Goal: Task Accomplishment & Management: Use online tool/utility

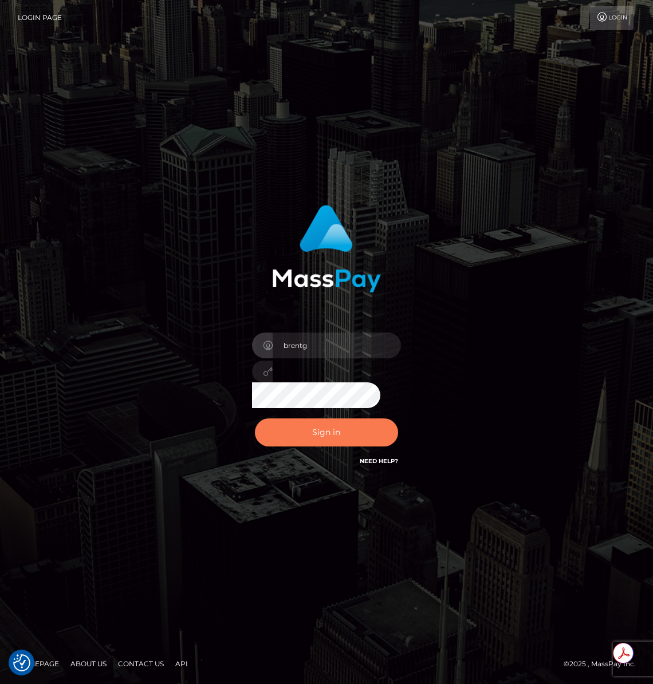
click at [318, 424] on button "Sign in" at bounding box center [326, 433] width 143 height 28
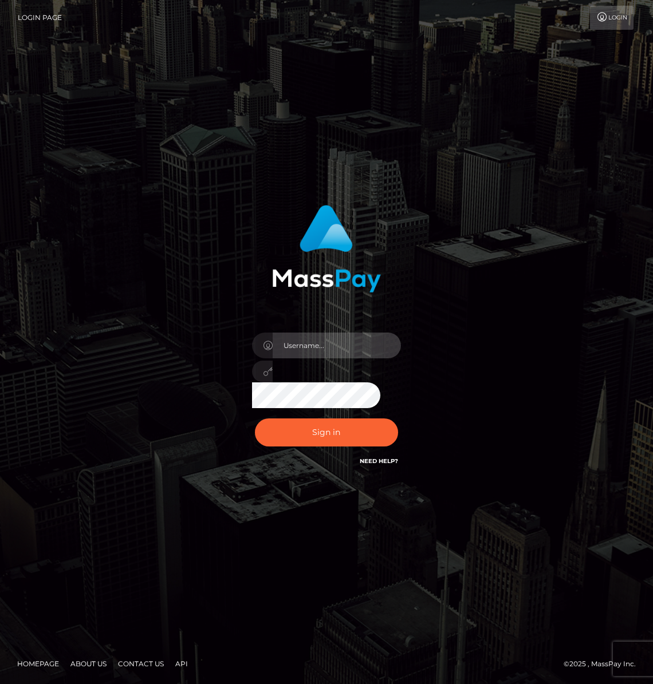
type input "brentg"
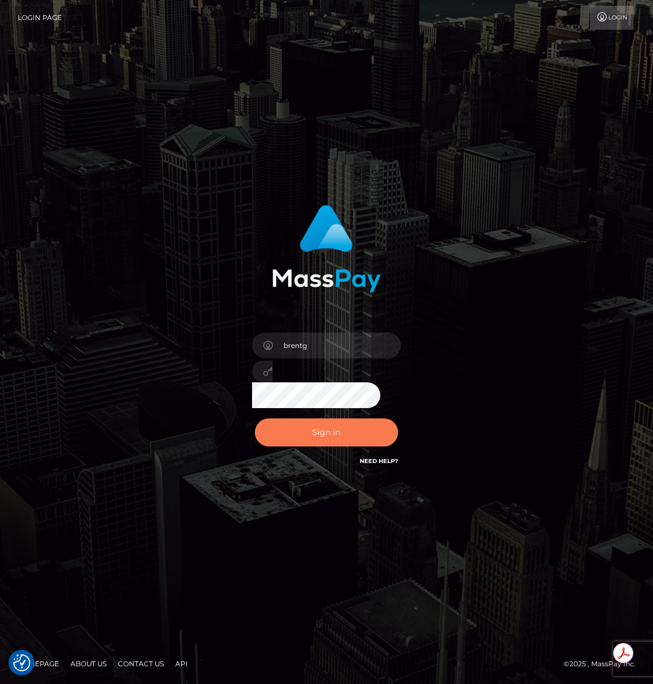
click at [318, 424] on button "Sign in" at bounding box center [326, 433] width 143 height 28
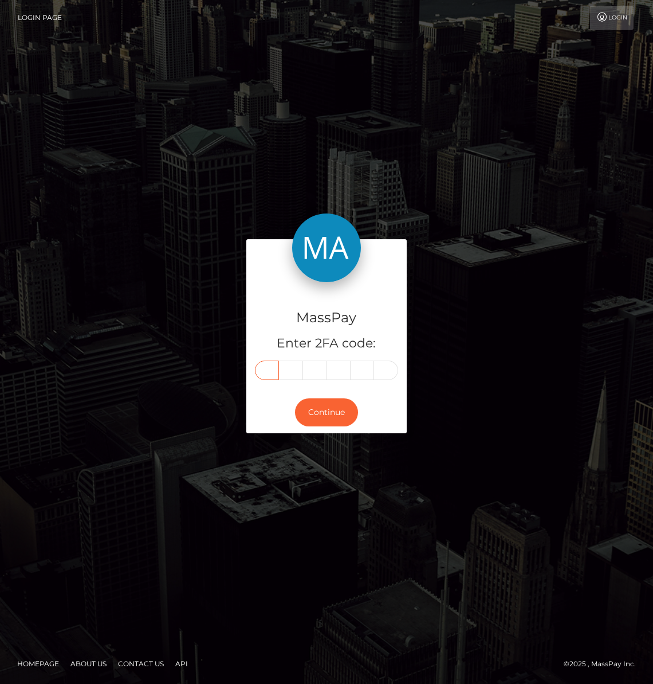
paste input "1"
type input "1"
type input "9"
type input "5"
type input "7"
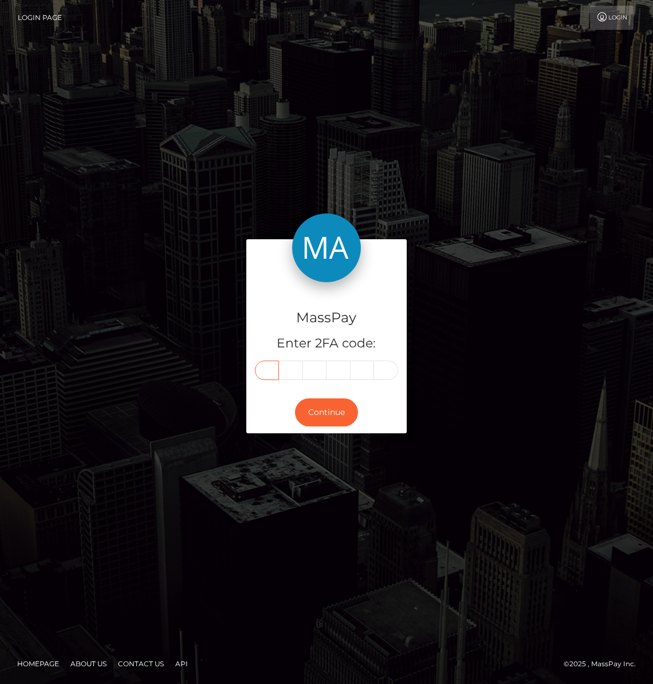
type input "7"
type input "0"
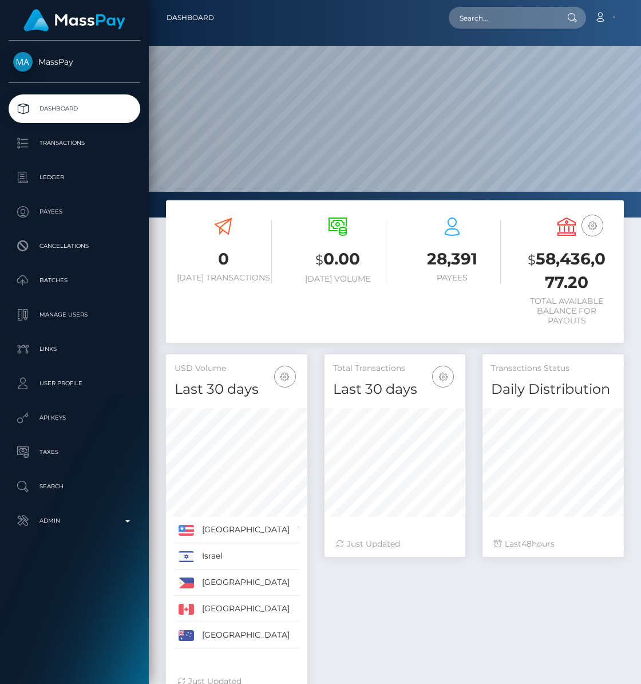
scroll to position [203, 141]
click at [541, 18] on input "text" at bounding box center [503, 18] width 108 height 22
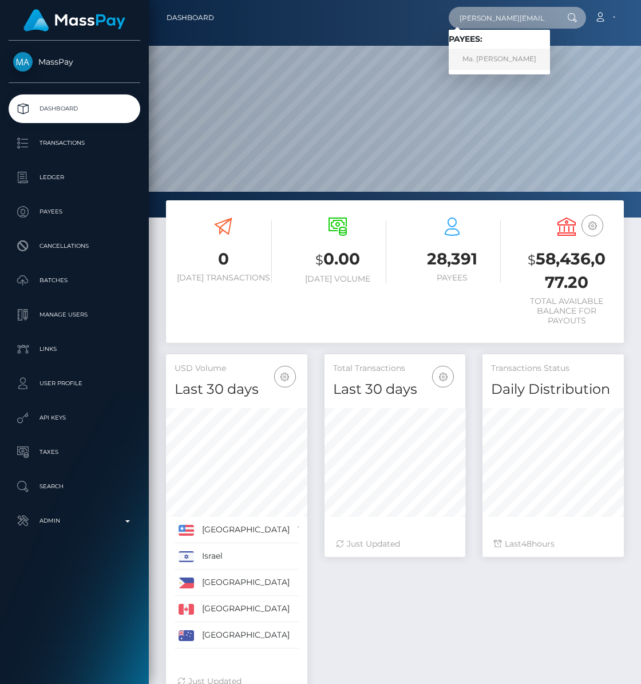
type input "denise@masspay.io"
click at [496, 51] on link "Ma. Denise Manalansan" at bounding box center [499, 59] width 101 height 21
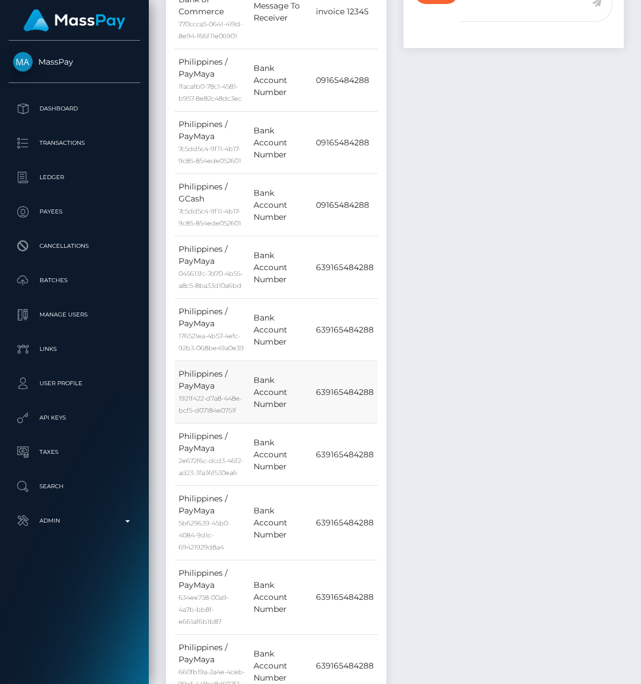
scroll to position [137, 141]
click at [360, 394] on td "639165484288" at bounding box center [345, 392] width 66 height 62
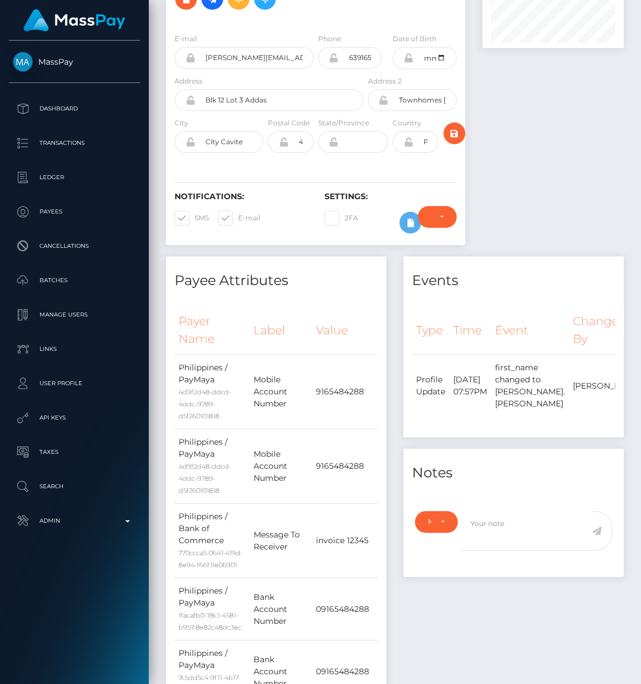
scroll to position [0, 0]
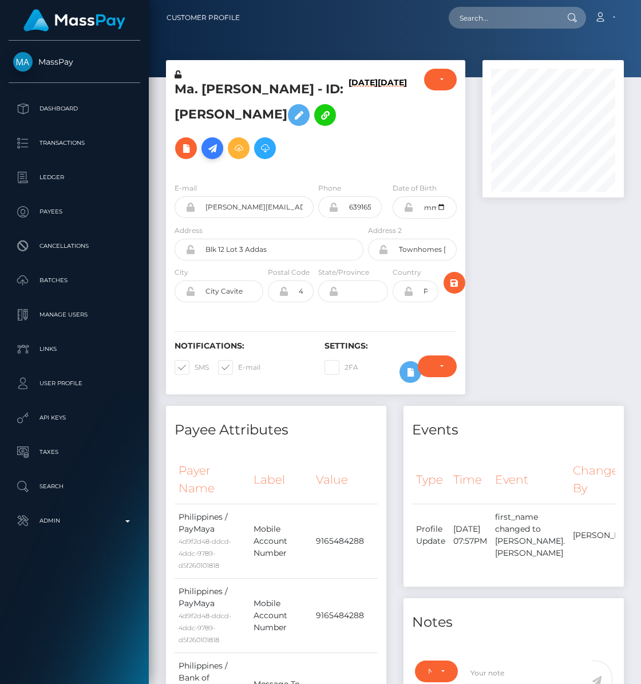
click at [206, 154] on icon at bounding box center [213, 148] width 14 height 14
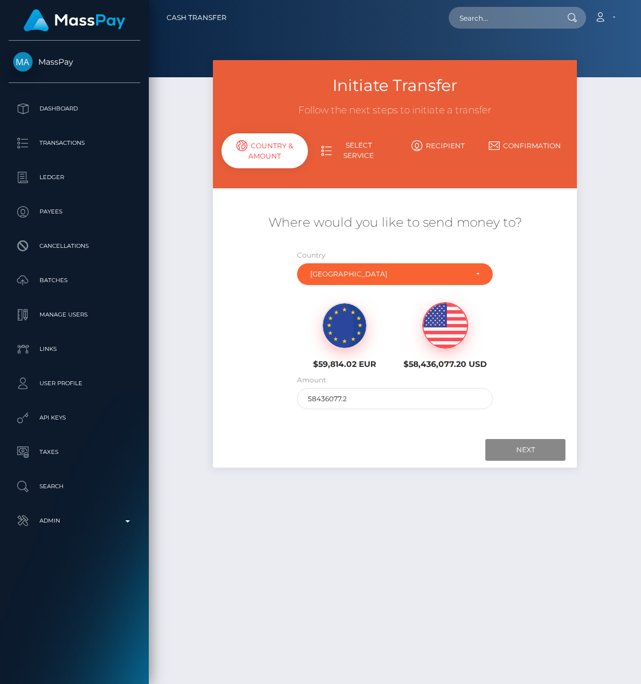
click at [437, 340] on img at bounding box center [445, 326] width 45 height 46
click at [464, 327] on img at bounding box center [445, 326] width 45 height 46
click at [370, 391] on input "58436077.2" at bounding box center [394, 398] width 195 height 21
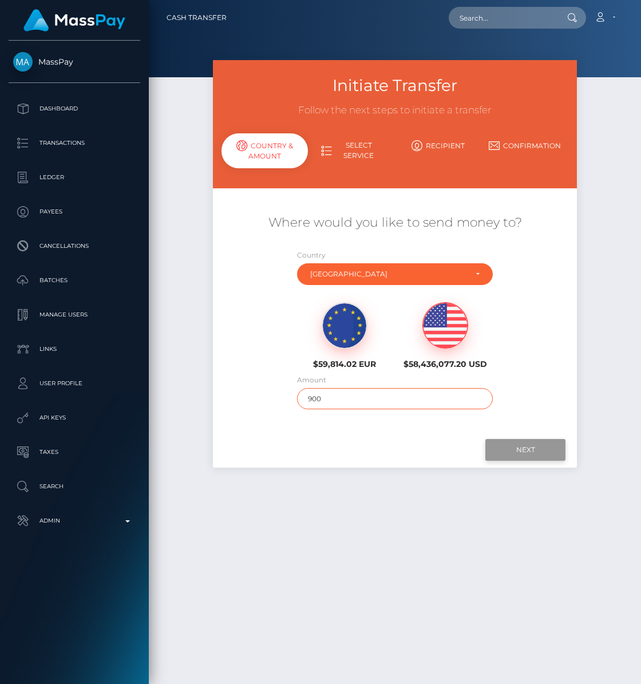
type input "900"
click at [519, 444] on input "Next" at bounding box center [526, 450] width 80 height 22
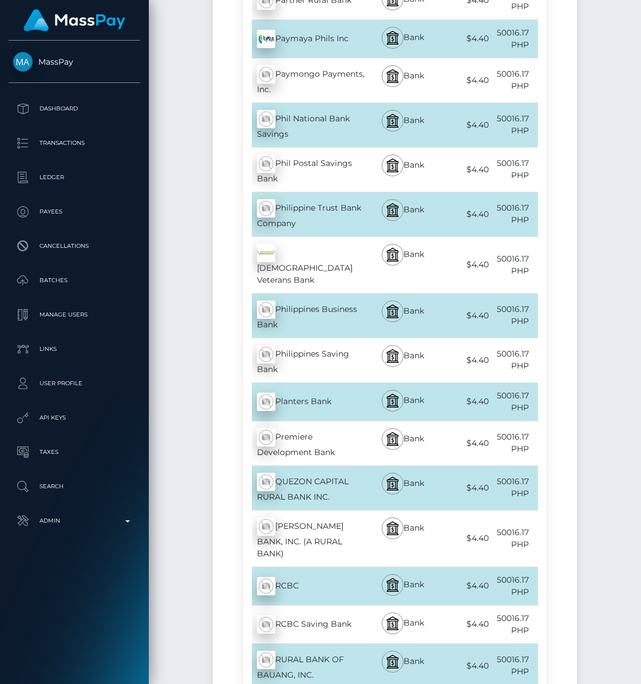
scroll to position [11818, 0]
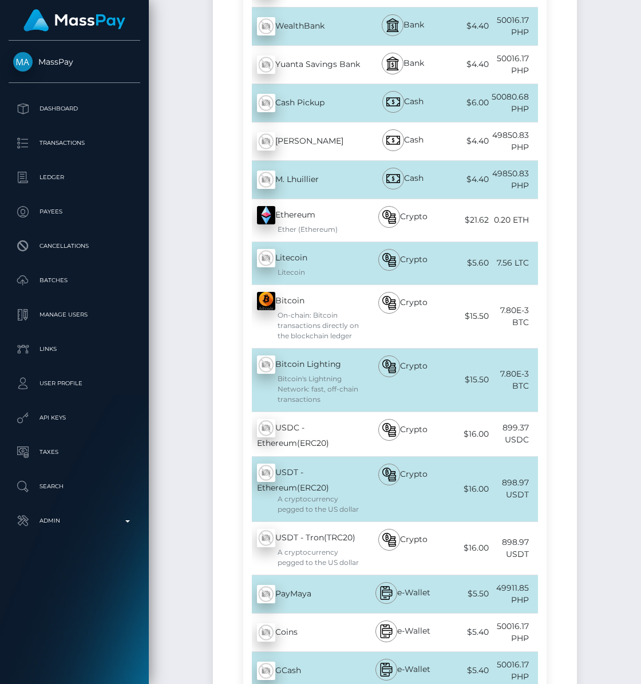
click at [327, 578] on div "PayMaya - PHP" at bounding box center [304, 594] width 123 height 32
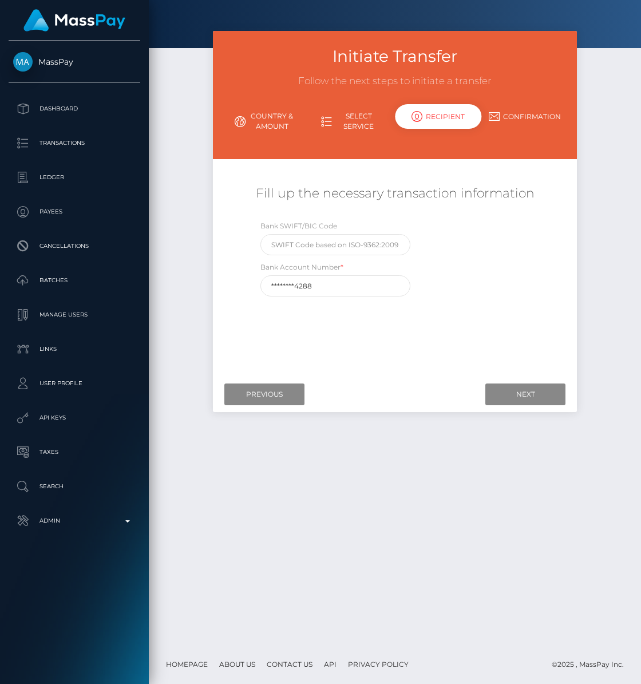
scroll to position [0, 0]
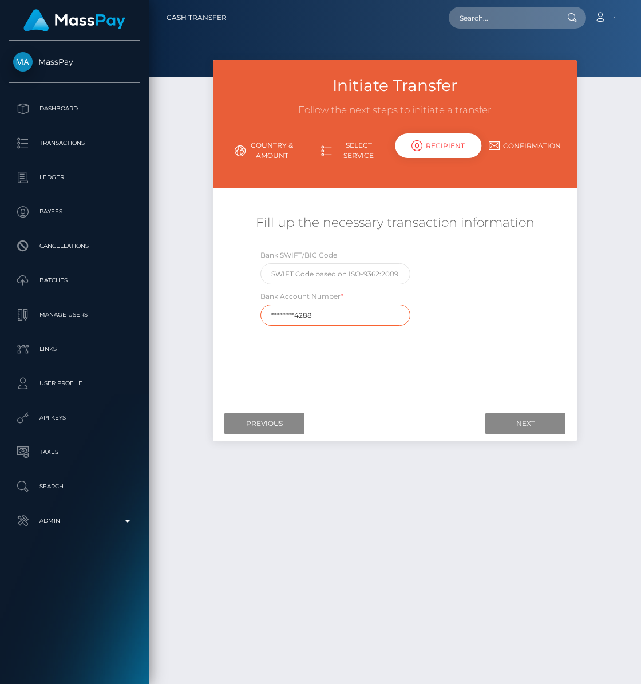
drag, startPoint x: 331, startPoint y: 316, endPoint x: 256, endPoint y: 315, distance: 75.6
click at [256, 315] on div "Bank Account Number * ********4288" at bounding box center [335, 307] width 167 height 35
type input "6"
paste input "639165484288"
type input "639165484288"
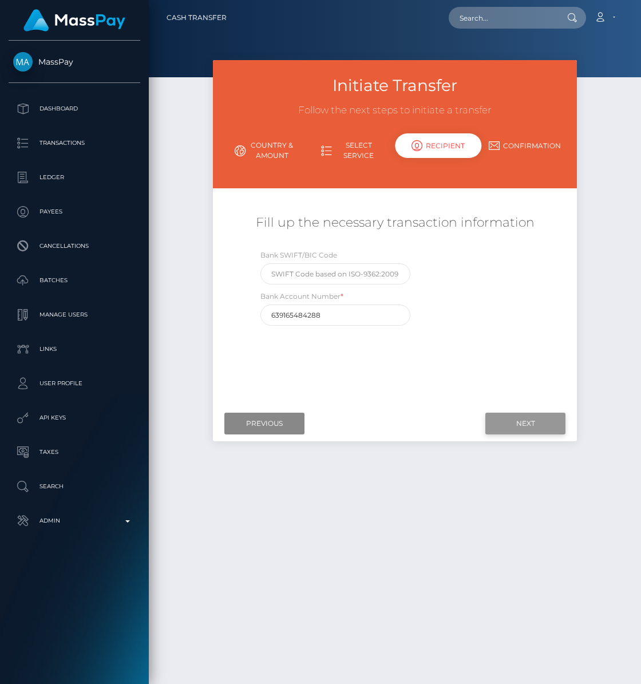
click at [498, 424] on input "Next" at bounding box center [526, 424] width 80 height 22
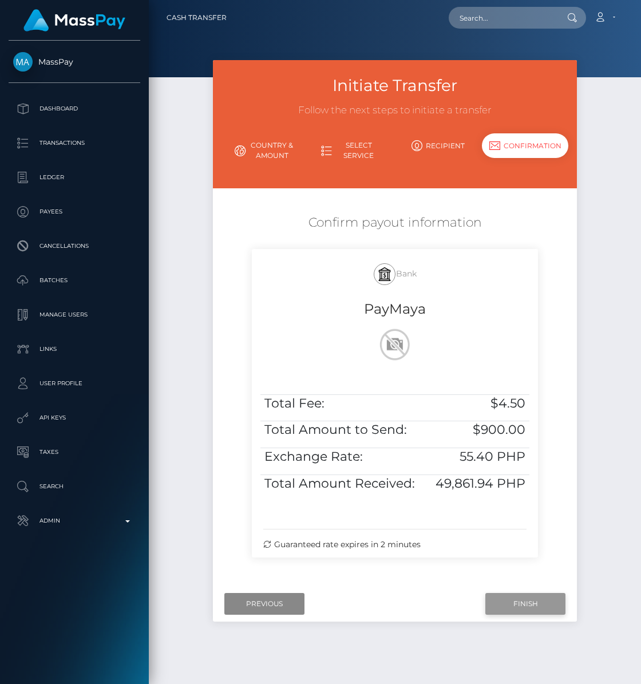
click at [516, 603] on input "Finish" at bounding box center [526, 604] width 80 height 22
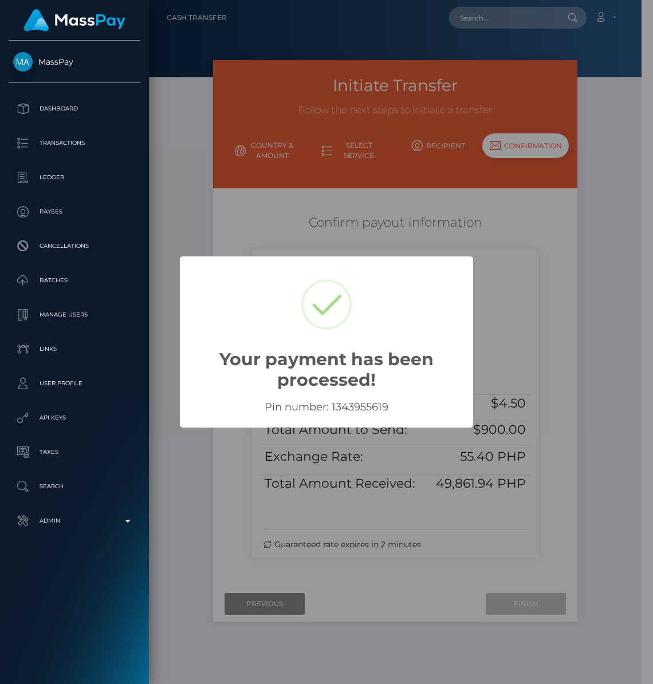
drag, startPoint x: 553, startPoint y: 306, endPoint x: 551, endPoint y: 327, distance: 21.3
click at [553, 306] on div "× Your payment has been processed! Pin number: 1343955619 OK No Cancel" at bounding box center [326, 342] width 653 height 684
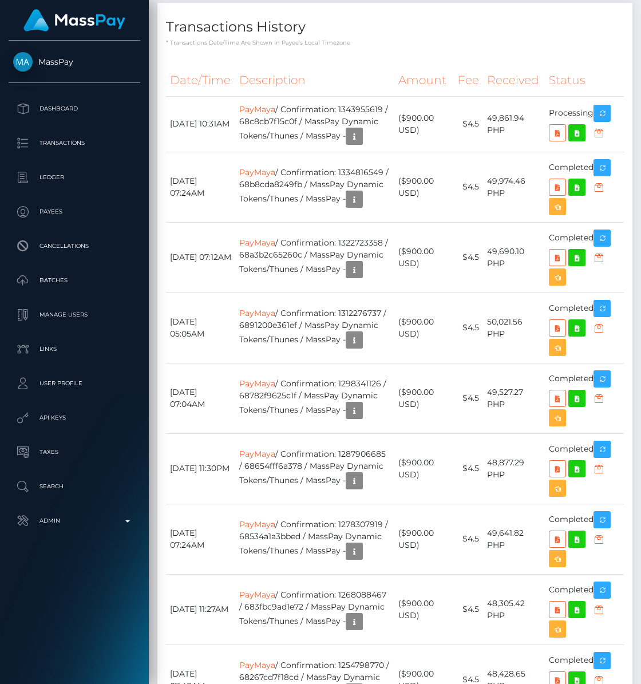
scroll to position [137, 141]
click at [64, 113] on p "Dashboard" at bounding box center [74, 108] width 123 height 17
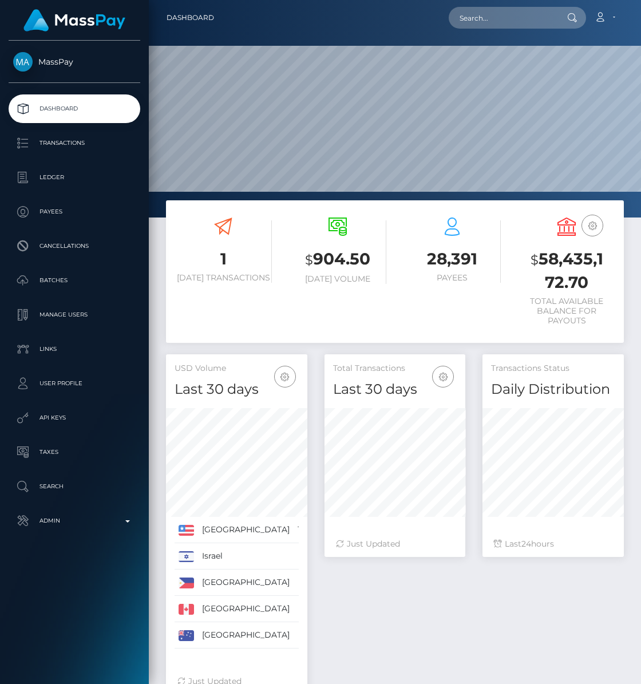
scroll to position [203, 141]
